Goal: Information Seeking & Learning: Learn about a topic

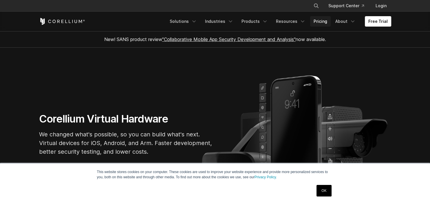
click at [322, 21] on link "Pricing" at bounding box center [320, 21] width 21 height 10
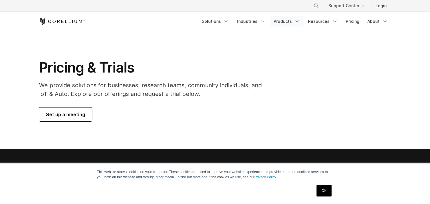
click at [291, 21] on link "Products" at bounding box center [286, 21] width 33 height 10
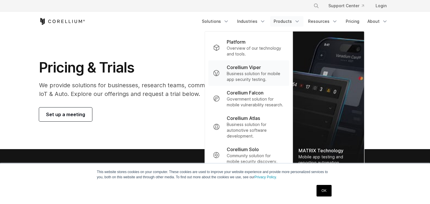
click at [261, 73] on p "Business solution for mobile app security testing." at bounding box center [255, 77] width 58 height 12
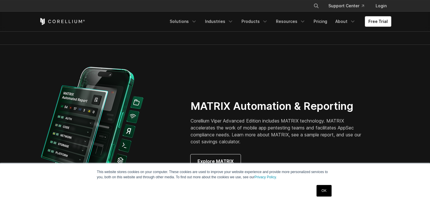
scroll to position [519, 0]
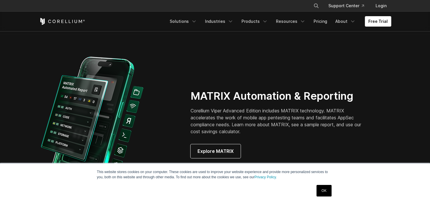
click at [323, 190] on link "OK" at bounding box center [323, 191] width 15 height 12
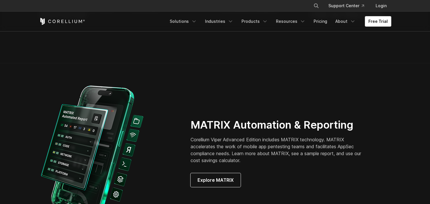
scroll to position [489, 0]
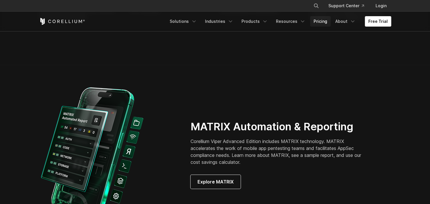
click at [327, 21] on link "Pricing" at bounding box center [320, 21] width 21 height 10
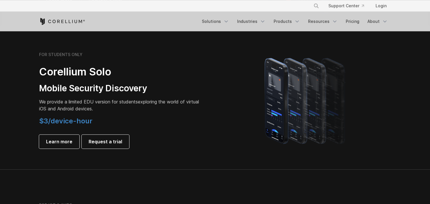
scroll to position [366, 0]
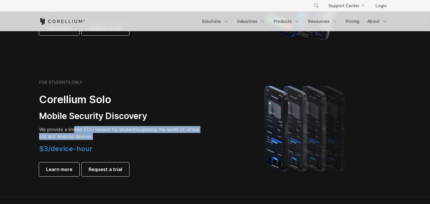
drag, startPoint x: 73, startPoint y: 129, endPoint x: 137, endPoint y: 134, distance: 63.2
click at [137, 134] on p "We provide a limited EDU version for students exploring the world of virtual iO…" at bounding box center [120, 133] width 162 height 14
click at [133, 134] on p "We provide a limited EDU version for students exploring the world of virtual iO…" at bounding box center [120, 133] width 162 height 14
drag, startPoint x: 124, startPoint y: 134, endPoint x: 39, endPoint y: 130, distance: 85.1
click at [39, 130] on p "We provide a limited EDU version for students exploring the world of virtual iO…" at bounding box center [120, 133] width 162 height 14
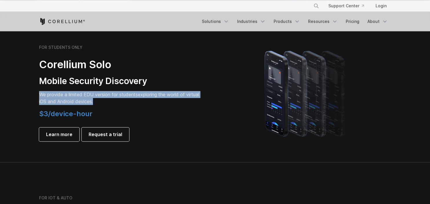
scroll to position [397, 0]
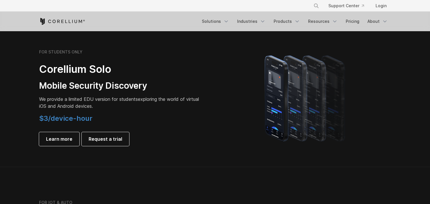
click at [143, 110] on div "FOR STUDENTS ONLY Corellium Solo Mobile Security Discovery We provide a limited…" at bounding box center [120, 97] width 162 height 97
click at [60, 136] on span "Learn more" at bounding box center [59, 139] width 26 height 7
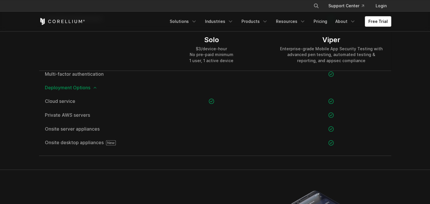
scroll to position [794, 0]
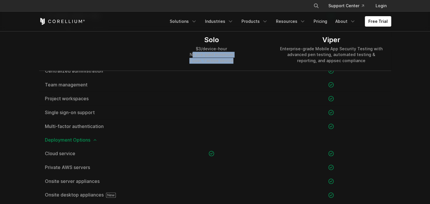
drag, startPoint x: 212, startPoint y: 55, endPoint x: 237, endPoint y: 62, distance: 26.4
click at [237, 62] on div "Solo $3/device-hour No pre-paid minimum 1 user, 1 active device" at bounding box center [211, 50] width 119 height 42
click at [208, 62] on div "$3/device-hour No pre-paid minimum 1 user, 1 active device" at bounding box center [211, 54] width 44 height 17
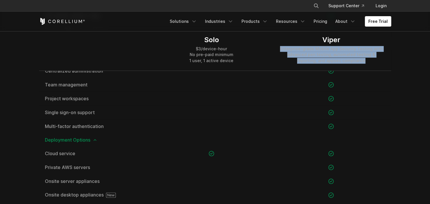
drag, startPoint x: 277, startPoint y: 50, endPoint x: 367, endPoint y: 60, distance: 91.1
click at [367, 60] on div "Viper Enterprise-grade Mobile App Security Testing with advanced pen testing, a…" at bounding box center [330, 50] width 119 height 42
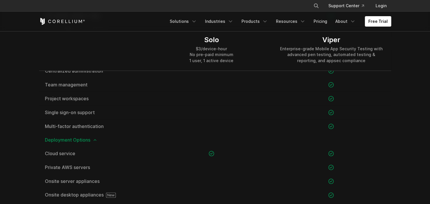
click at [361, 59] on div "Enterprise-grade Mobile App Security Testing with advanced pen testing, automat…" at bounding box center [331, 54] width 108 height 17
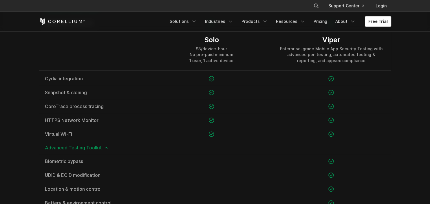
scroll to position [458, 0]
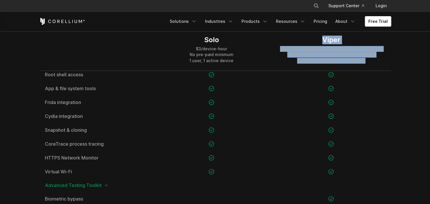
drag, startPoint x: 318, startPoint y: 37, endPoint x: 362, endPoint y: 61, distance: 49.8
click at [362, 61] on div "Viper Enterprise-grade Mobile App Security Testing with advanced pen testing, a…" at bounding box center [331, 50] width 108 height 28
click at [362, 59] on div "Enterprise-grade Mobile App Security Testing with advanced pen testing, automat…" at bounding box center [331, 54] width 108 height 17
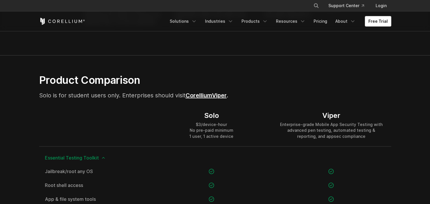
scroll to position [305, 0]
